Goal: Navigation & Orientation: Find specific page/section

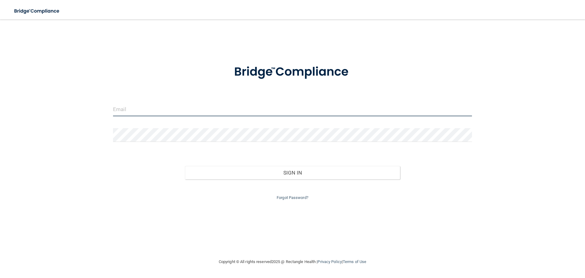
click at [160, 109] on input "email" at bounding box center [292, 109] width 359 height 14
type input "[EMAIL_ADDRESS][DOMAIN_NAME]"
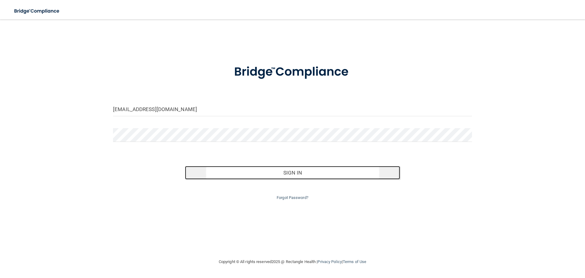
click at [309, 172] on button "Sign In" at bounding box center [292, 172] width 215 height 13
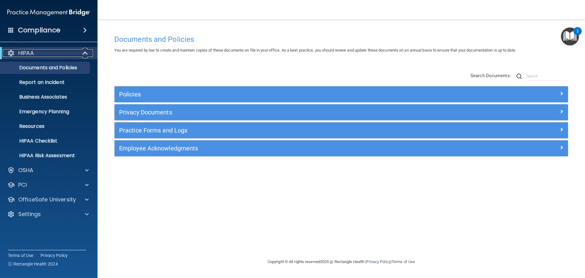
click at [75, 52] on div "HIPAA" at bounding box center [40, 52] width 75 height 7
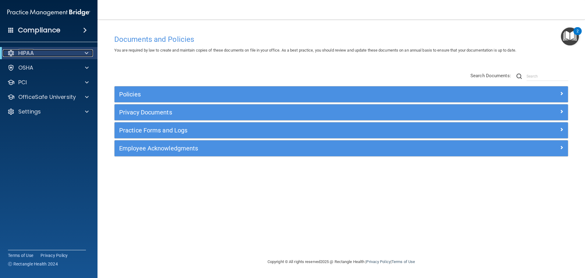
drag, startPoint x: 73, startPoint y: 49, endPoint x: 115, endPoint y: 41, distance: 42.6
click at [73, 49] on div "HIPAA" at bounding box center [40, 52] width 75 height 7
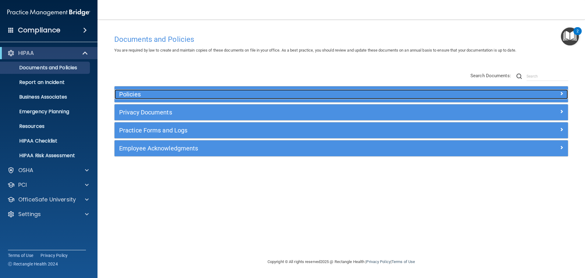
click at [234, 96] on h5 "Policies" at bounding box center [284, 94] width 331 height 7
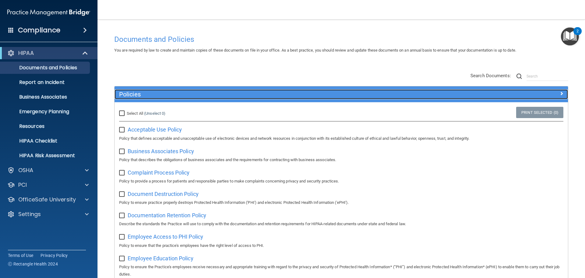
click at [302, 91] on h5 "Policies" at bounding box center [284, 94] width 331 height 7
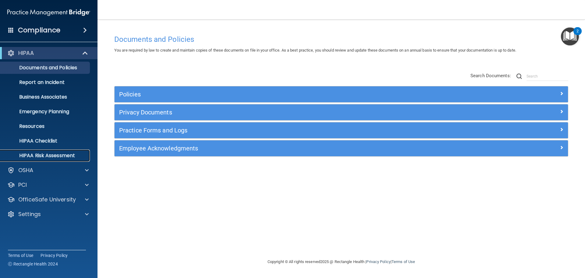
click at [62, 155] on p "HIPAA Risk Assessment" at bounding box center [45, 155] width 83 height 6
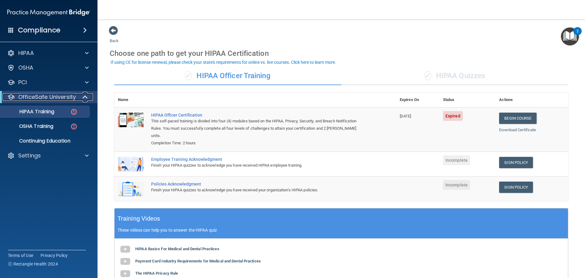
click at [87, 98] on span at bounding box center [85, 96] width 5 height 7
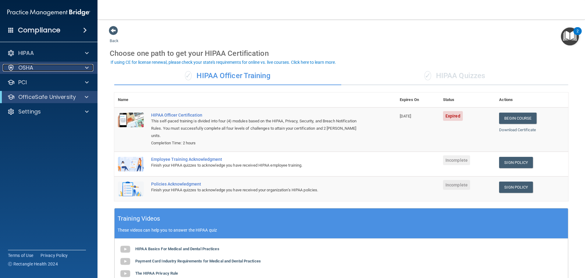
click at [80, 65] on div at bounding box center [85, 67] width 15 height 7
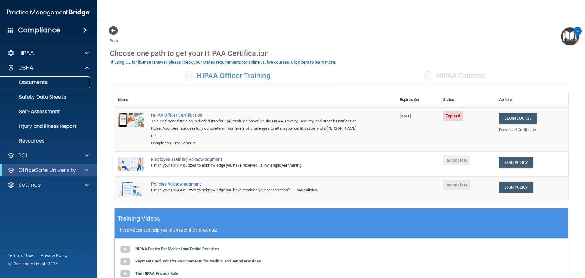
click at [84, 86] on link "Documents" at bounding box center [42, 82] width 96 height 12
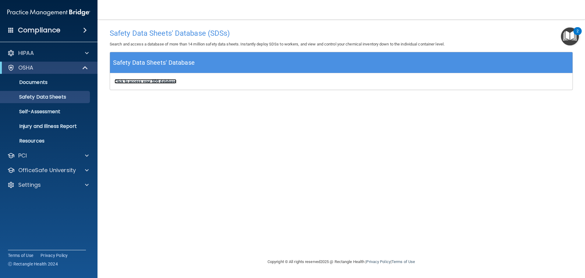
click at [170, 80] on b "Click to access your SDS database" at bounding box center [146, 81] width 62 height 5
click at [72, 123] on p "Injury and Illness Report" at bounding box center [45, 126] width 83 height 6
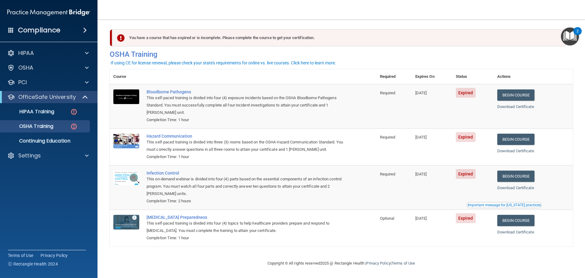
scroll to position [3, 0]
drag, startPoint x: 61, startPoint y: 143, endPoint x: 84, endPoint y: 118, distance: 33.2
click at [61, 143] on p "Continuing Education" at bounding box center [45, 141] width 83 height 6
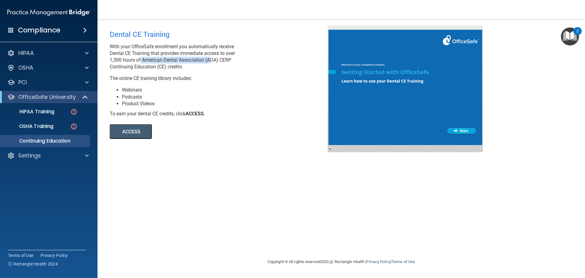
drag, startPoint x: 208, startPoint y: 61, endPoint x: 140, endPoint y: 58, distance: 68.7
click at [140, 58] on p "With your OfficeSafe enrollment you automatically receive Dental CE Training th…" at bounding box center [221, 56] width 223 height 27
click at [182, 68] on p "With your OfficeSafe enrollment you automatically receive Dental CE Training th…" at bounding box center [221, 56] width 223 height 27
click at [75, 95] on p "OfficeSafe University" at bounding box center [47, 96] width 58 height 7
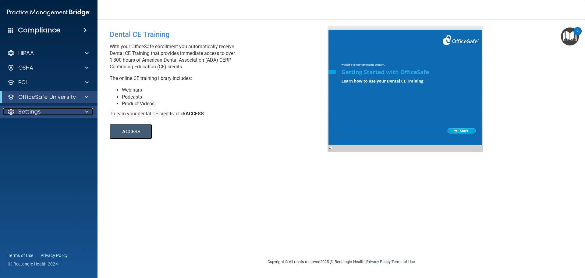
click at [49, 114] on div "Settings" at bounding box center [41, 111] width 76 height 7
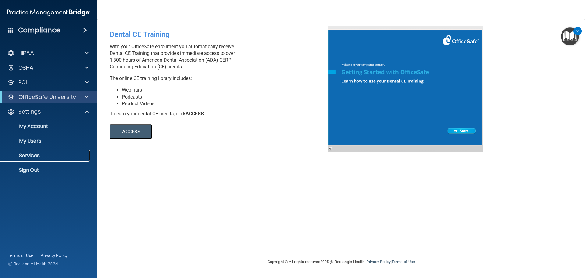
click at [59, 154] on p "Services" at bounding box center [45, 155] width 83 height 6
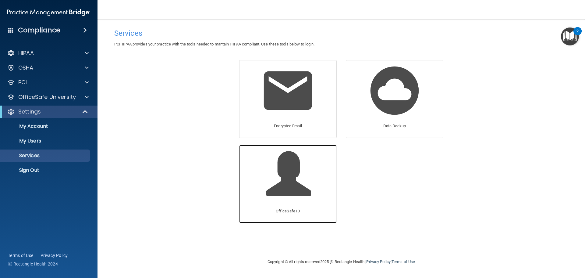
click at [288, 169] on span at bounding box center [295, 177] width 58 height 53
